Goal: Transaction & Acquisition: Purchase product/service

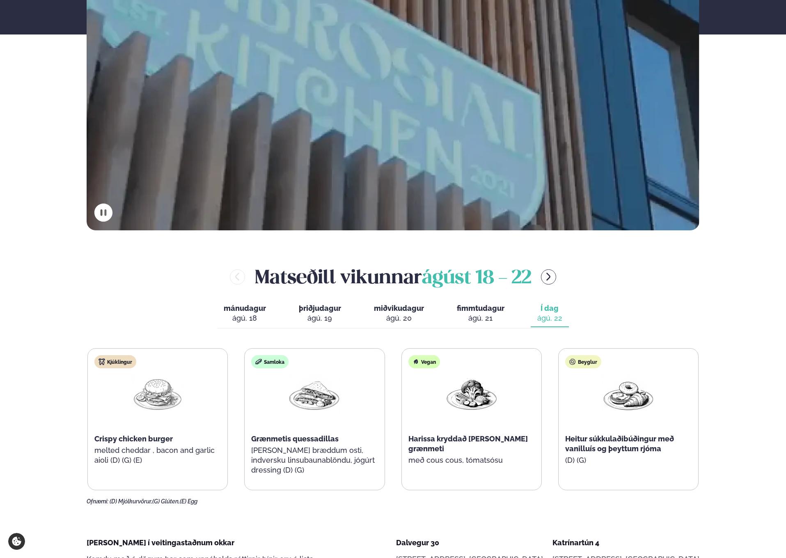
scroll to position [340, 0]
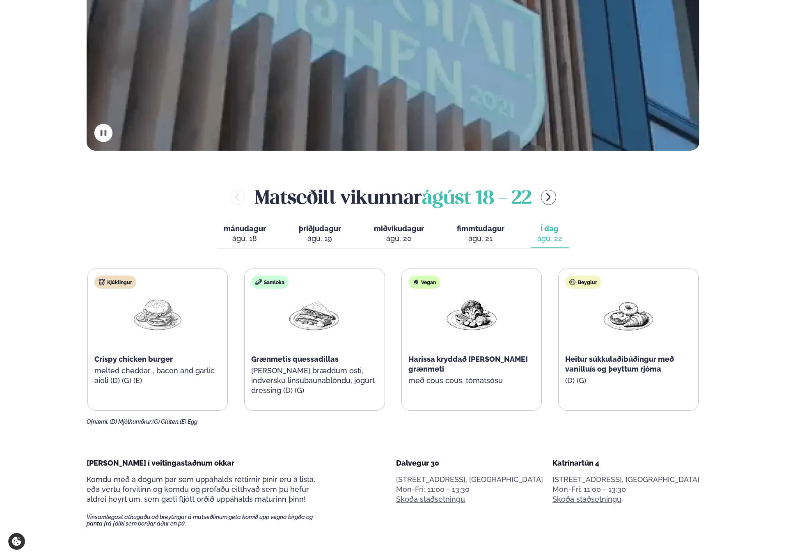
click at [633, 312] on img at bounding box center [628, 314] width 53 height 38
click at [609, 279] on div "Beyglur Heitur súkkulaðibúðingur með vanilluís og þeyttum rjóma (D) (G)" at bounding box center [629, 334] width 140 height 131
click at [593, 279] on div "Beyglur" at bounding box center [583, 282] width 36 height 13
click at [592, 283] on div "Beyglur" at bounding box center [583, 282] width 36 height 13
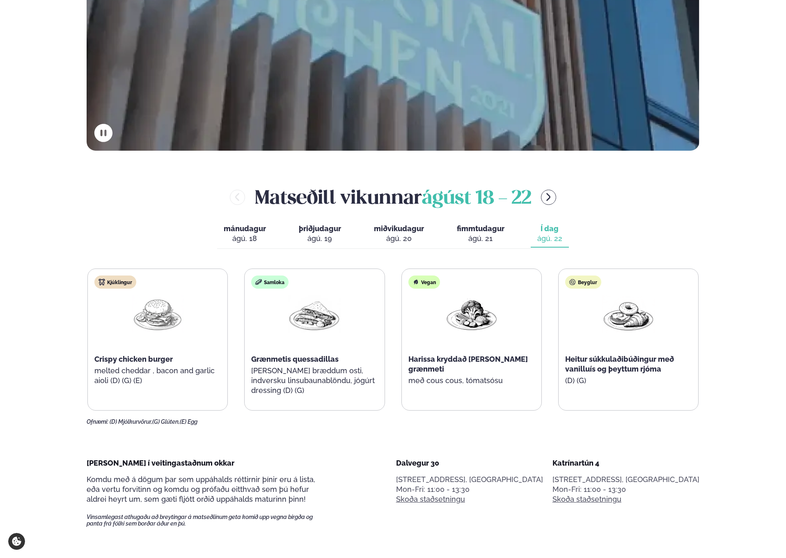
click at [597, 304] on div "Beyglur Heitur súkkulaðibúðingur með vanilluís og þeyttum rjóma (D) (G)" at bounding box center [629, 334] width 140 height 131
click at [592, 282] on div "Beyglur" at bounding box center [583, 282] width 36 height 13
click at [591, 295] on div "Beyglur Heitur súkkulaðibúðingur með vanilluís og þeyttum rjóma (D) (G)" at bounding box center [629, 334] width 140 height 131
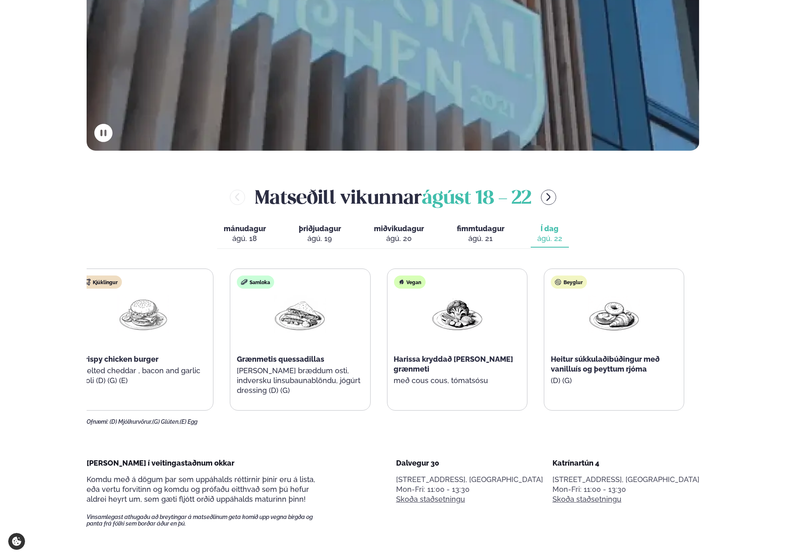
click at [563, 280] on div "Beyglur" at bounding box center [569, 282] width 36 height 13
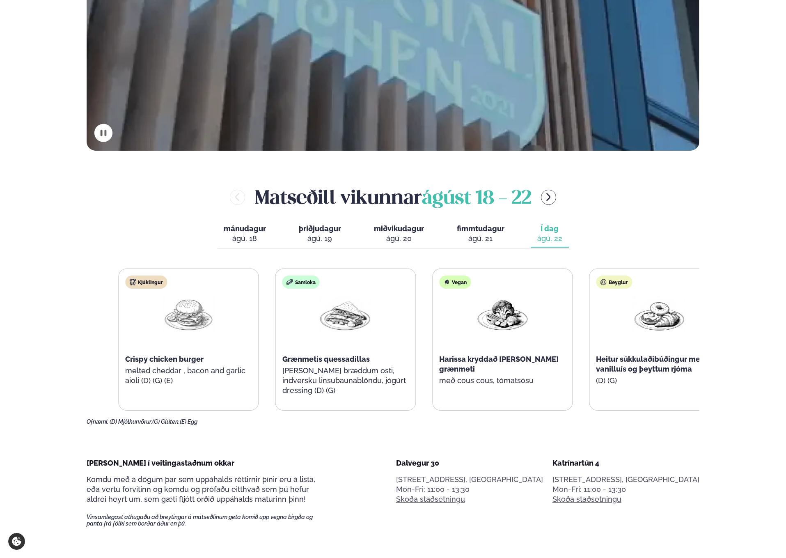
click at [602, 309] on div "Kjúklingur Crispy chicken burger melted cheddar , bacon and garlic aioli (D) (G…" at bounding box center [423, 340] width 611 height 142
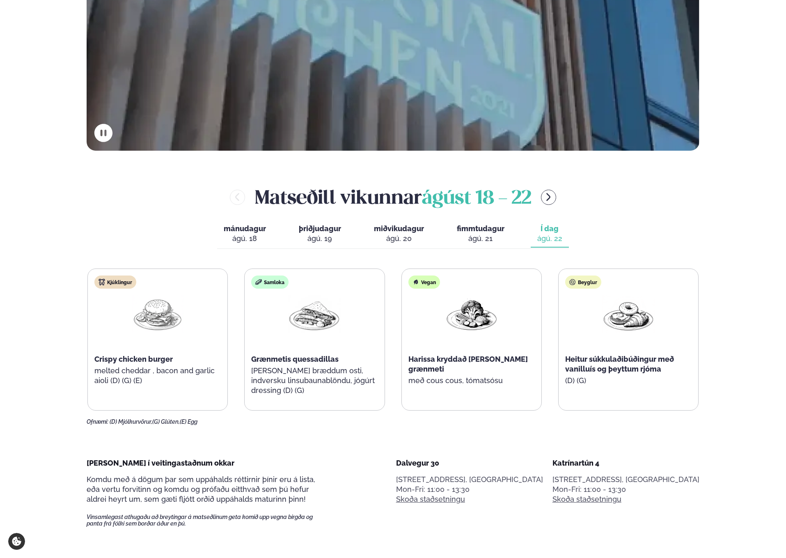
click at [520, 229] on div "mánudagur mán. [DATE] þriðjudagur þri. [DATE] miðvikudagur mið. [DATE] fimmtuda…" at bounding box center [393, 235] width 352 height 28
click at [485, 230] on span "fimmtudagur" at bounding box center [481, 228] width 48 height 9
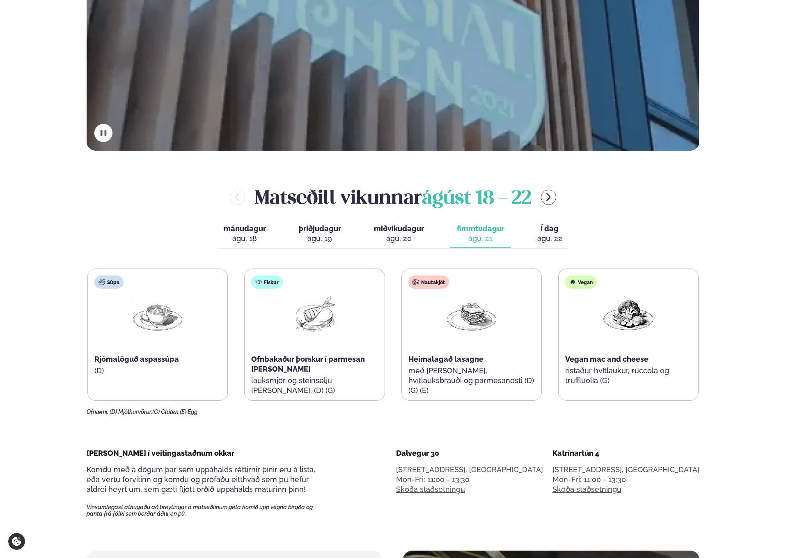
click at [385, 230] on span "miðvikudagur" at bounding box center [399, 228] width 50 height 9
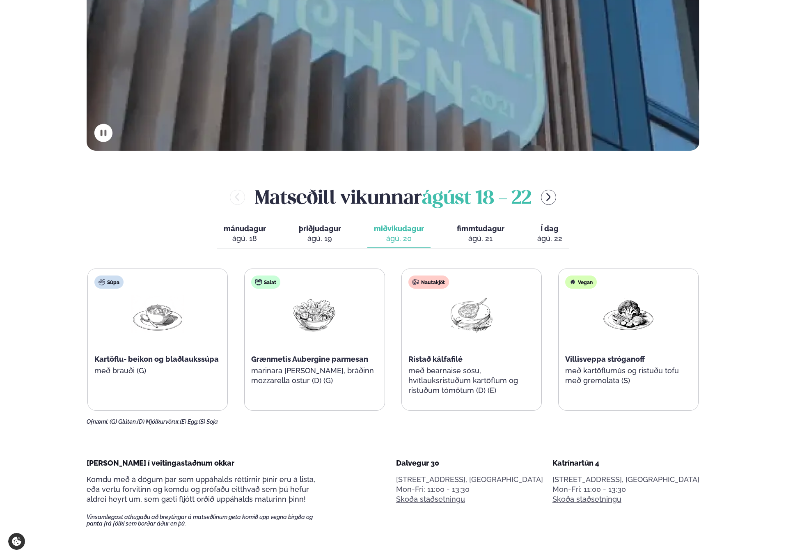
click at [341, 234] on div "ágú. 19" at bounding box center [320, 239] width 42 height 10
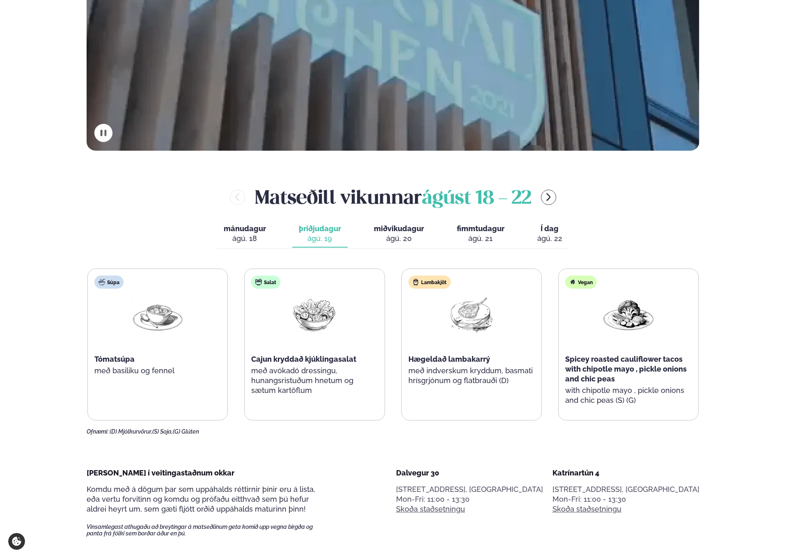
click at [271, 234] on button "mánudagur mán. [DATE]" at bounding box center [244, 234] width 55 height 27
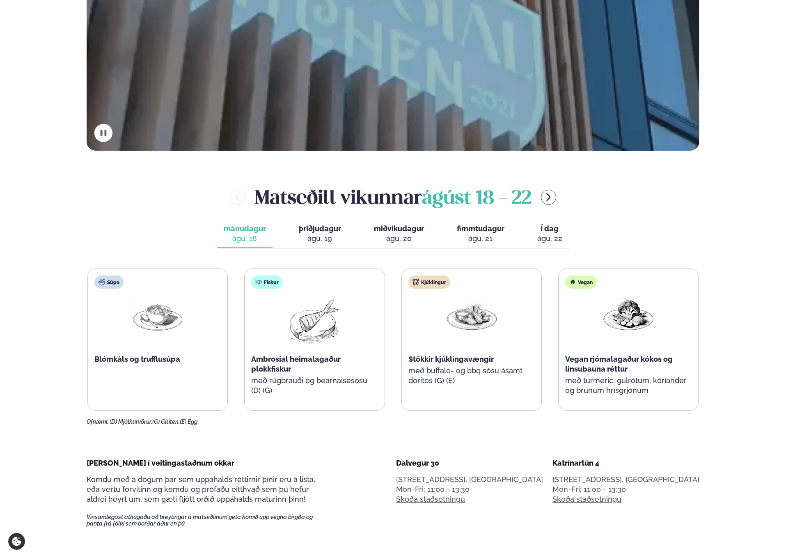
click at [315, 234] on div "ágú. 19" at bounding box center [320, 239] width 42 height 10
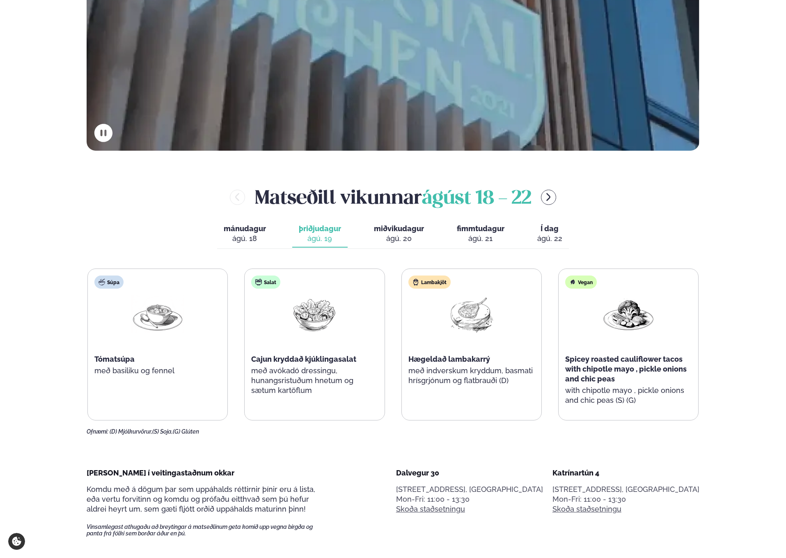
click at [384, 233] on button "miðvikudagur mið. ágú. 20" at bounding box center [399, 234] width 63 height 27
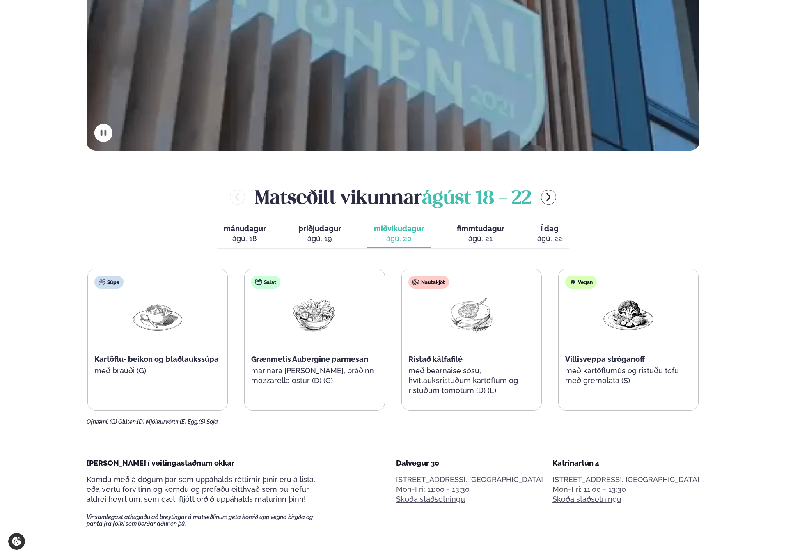
click at [445, 232] on div "mánudagur mán. [DATE] þriðjudagur þri. [DATE] miðvikudagur mið. [DATE] fimmtuda…" at bounding box center [393, 235] width 352 height 28
